Goal: Task Accomplishment & Management: Manage account settings

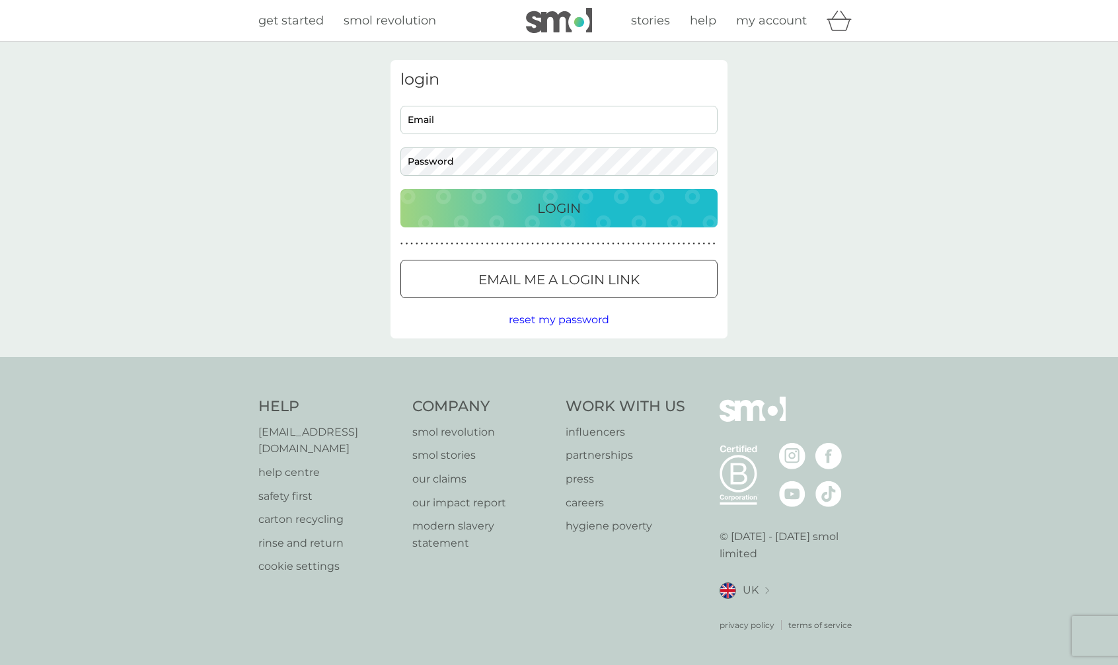
type input "[EMAIL_ADDRESS][DOMAIN_NAME]"
click at [471, 129] on input "[EMAIL_ADDRESS][DOMAIN_NAME]" at bounding box center [558, 120] width 317 height 28
click at [554, 215] on p "Login" at bounding box center [559, 208] width 44 height 21
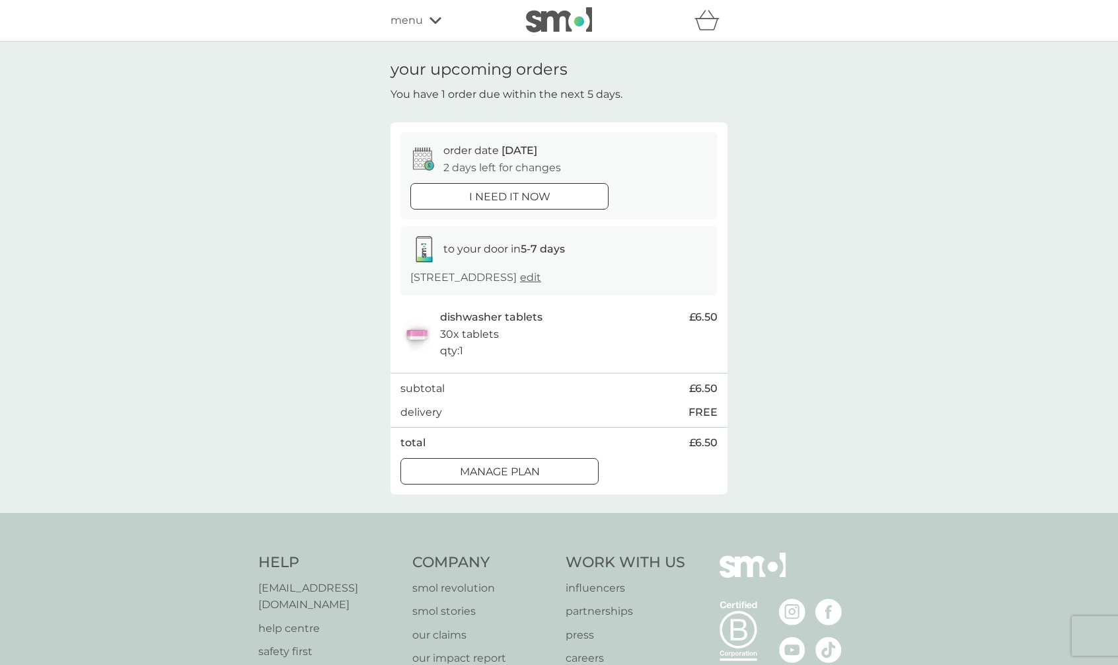
scroll to position [11, 0]
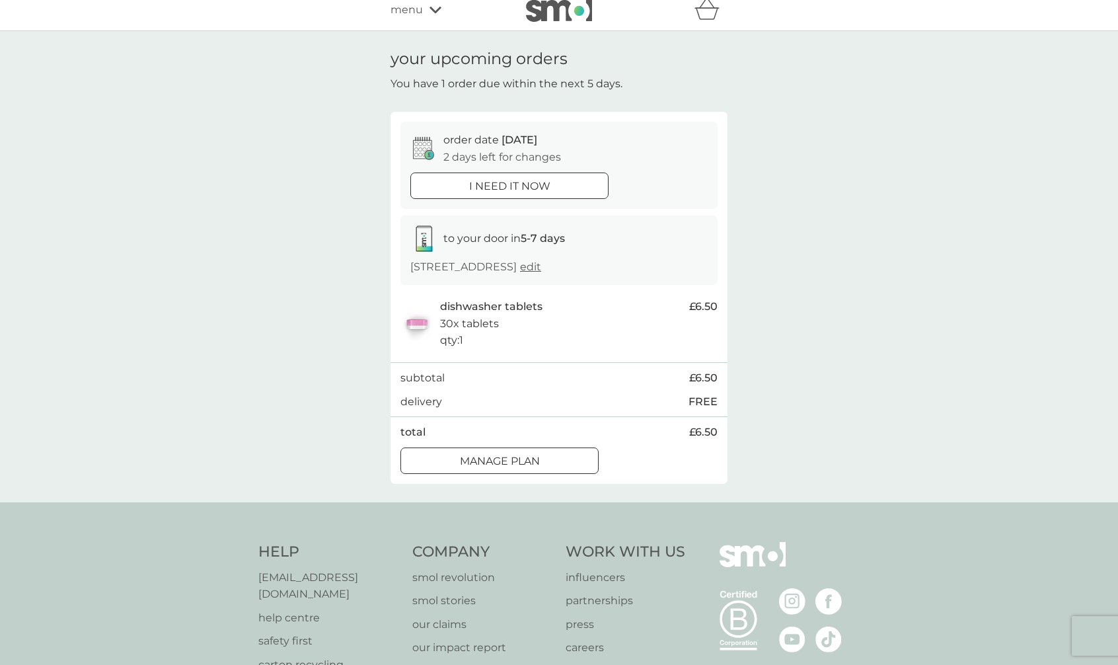
click at [436, 8] on icon at bounding box center [435, 10] width 12 height 8
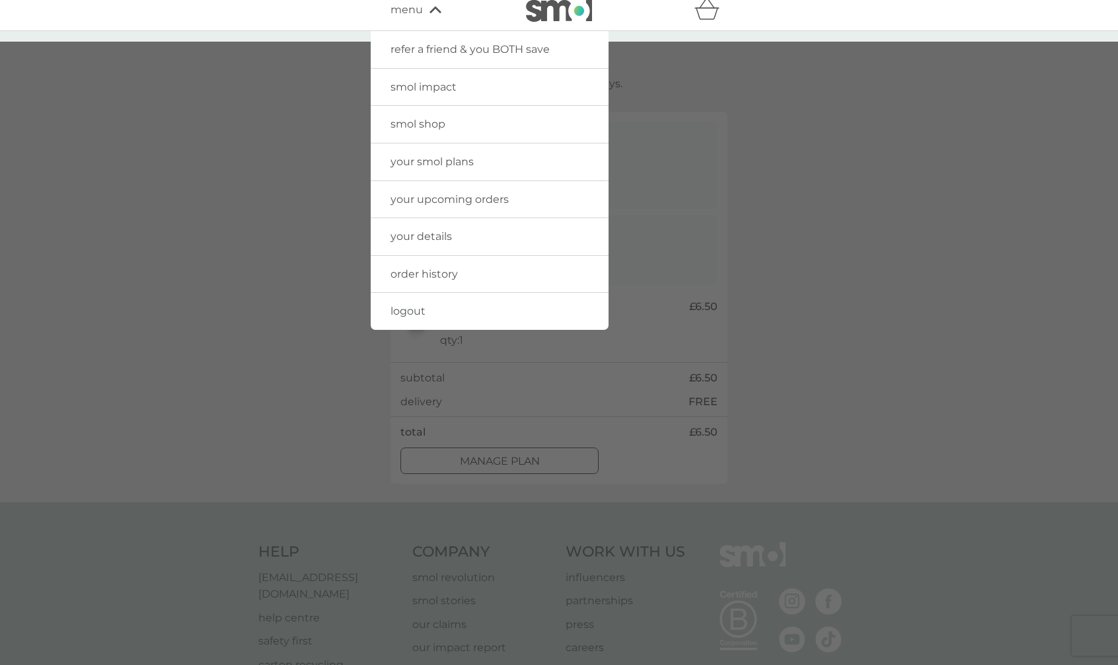
click at [427, 238] on span "your details" at bounding box center [420, 236] width 61 height 13
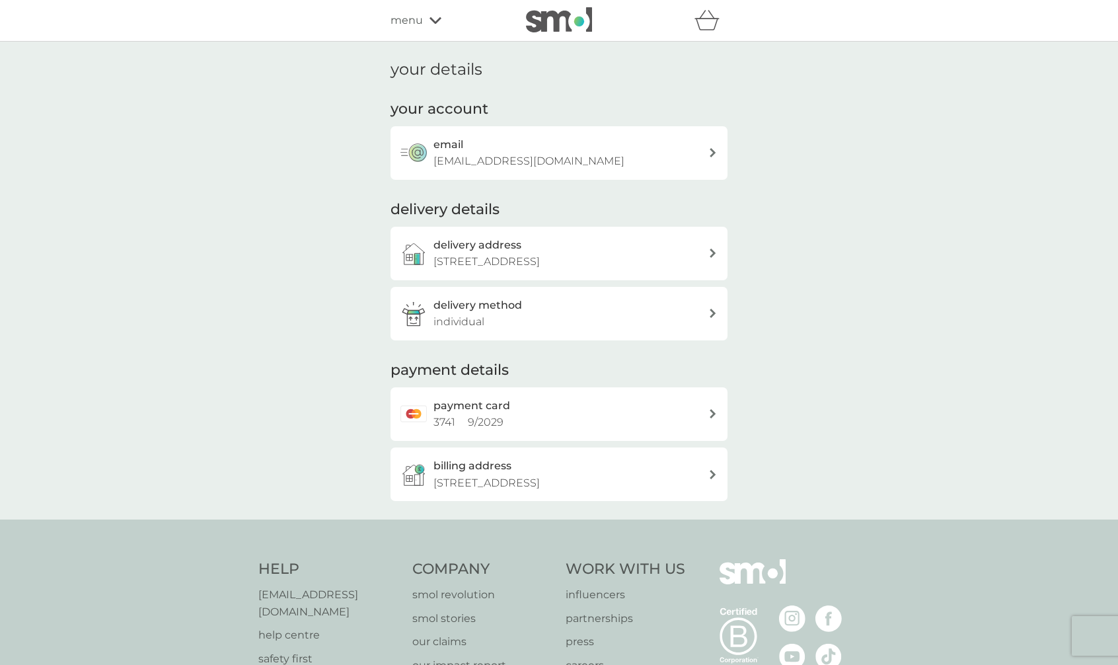
click at [435, 20] on icon at bounding box center [435, 21] width 12 height 8
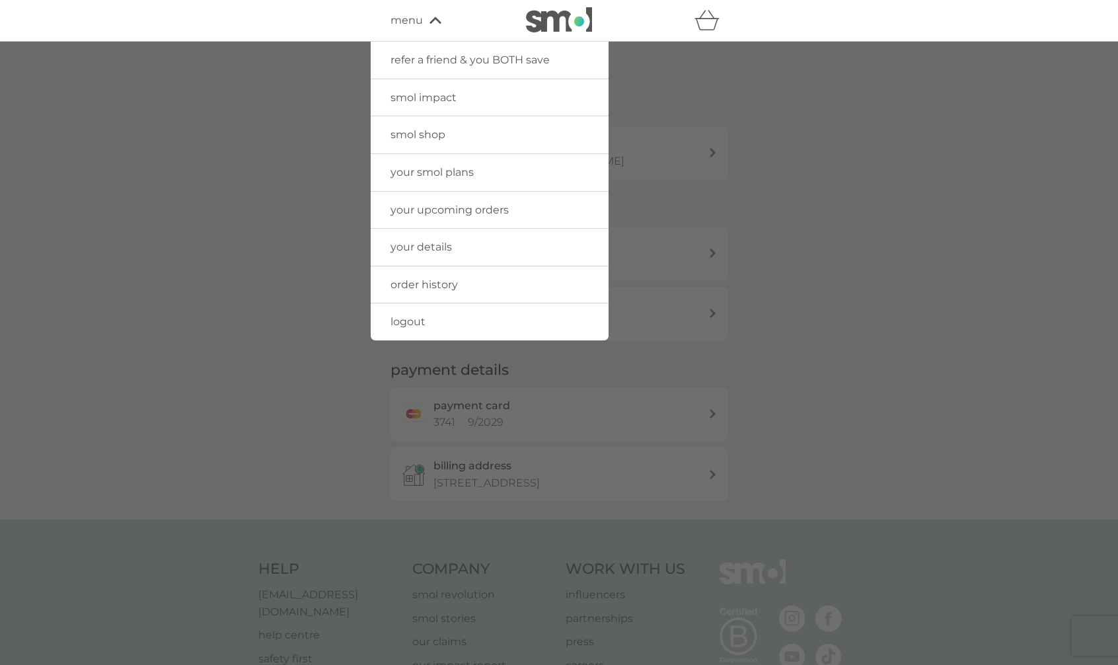
click at [809, 242] on div at bounding box center [559, 374] width 1118 height 665
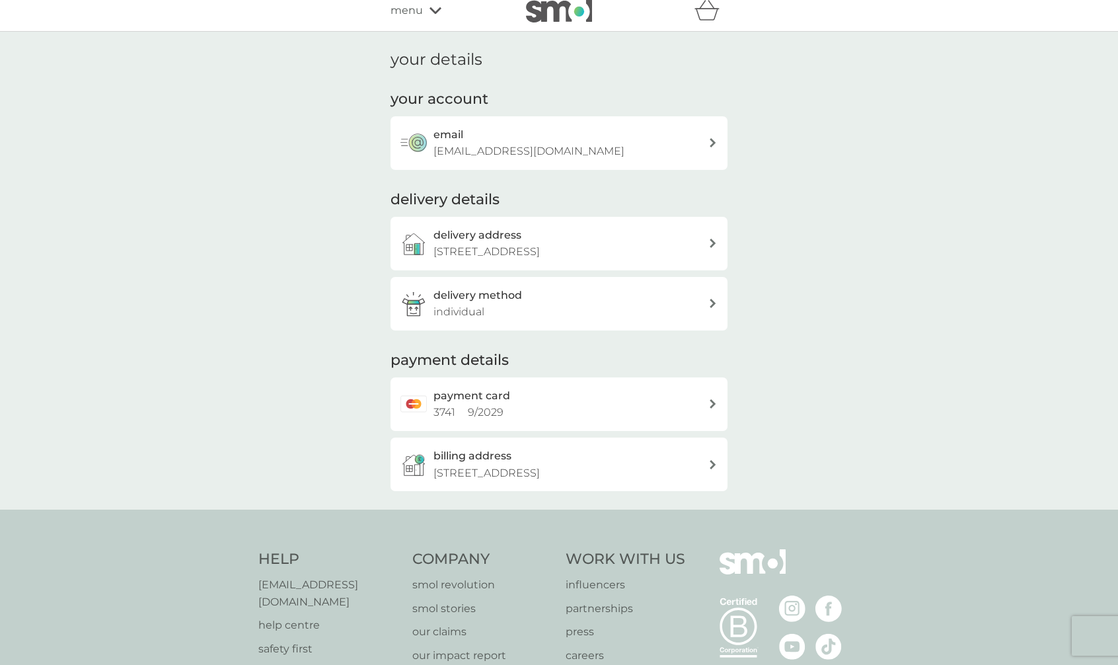
scroll to position [11, 0]
